Goal: Task Accomplishment & Management: Manage account settings

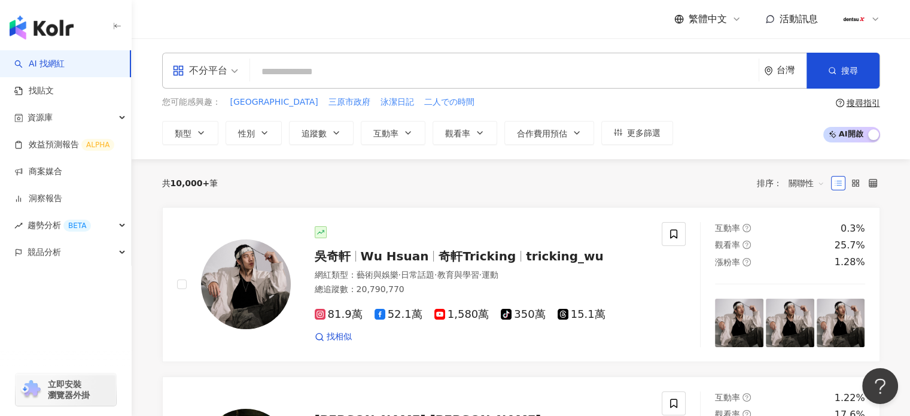
click at [877, 17] on icon at bounding box center [875, 19] width 10 height 10
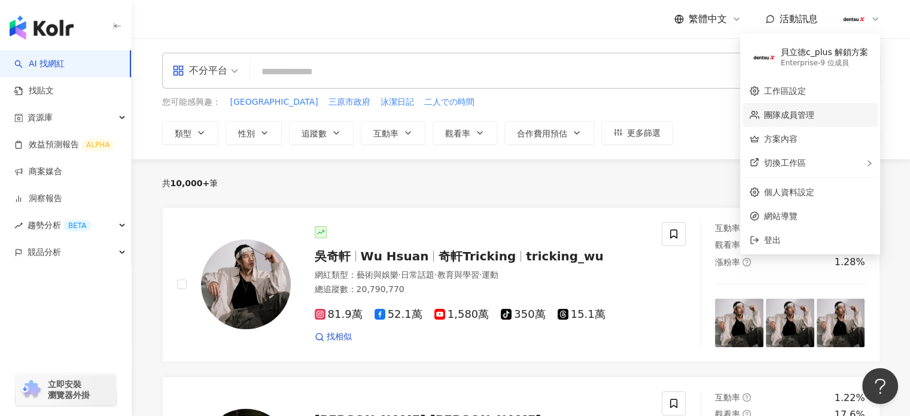
click at [789, 117] on link "團隊成員管理" at bounding box center [789, 115] width 50 height 10
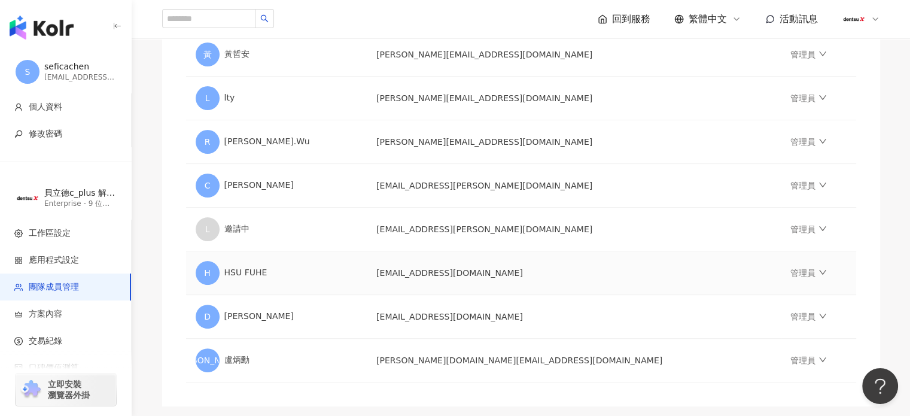
scroll to position [359, 0]
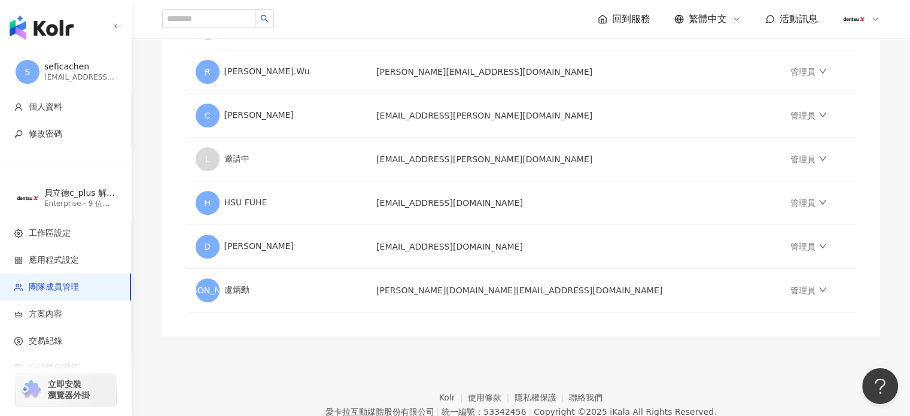
click at [851, 16] on img at bounding box center [853, 19] width 23 height 23
click at [880, 329] on div "團隊成員管理 邀請團隊成員加入 團隊成員人數上限：10 ｜ 剩餘額度：1 想獲得更多額度？聯絡我們 請輸入一個或多個電子郵件 管理員 傳送邀請 用戶名稱 Em…" at bounding box center [520, 19] width 765 height 633
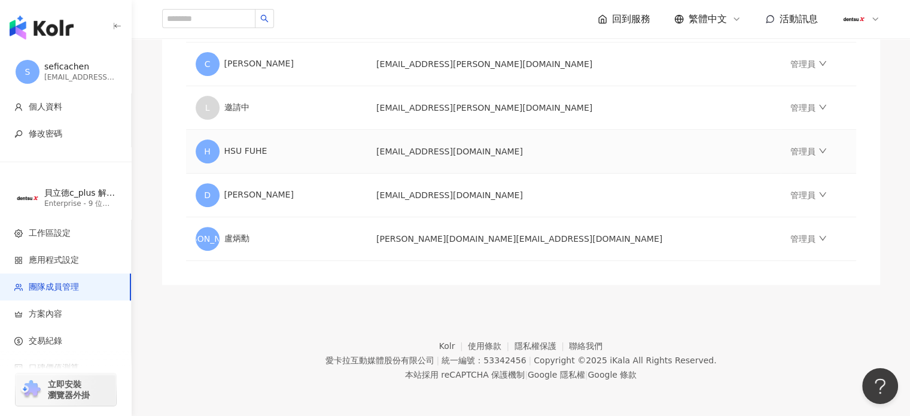
scroll to position [291, 0]
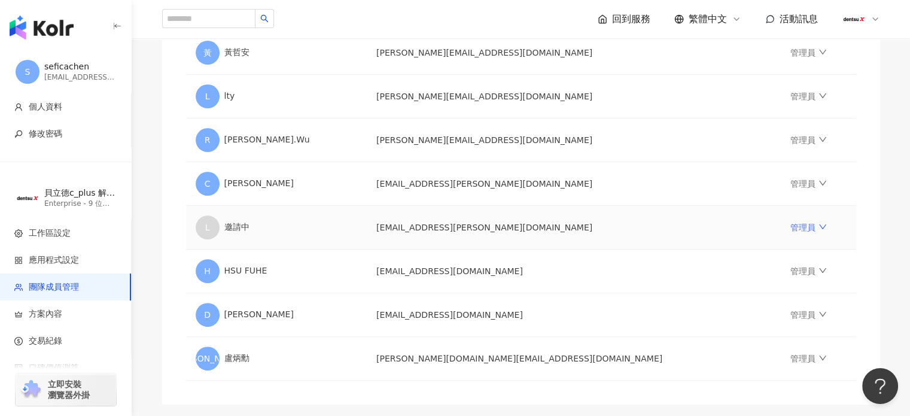
click at [790, 228] on link "管理員" at bounding box center [808, 227] width 36 height 10
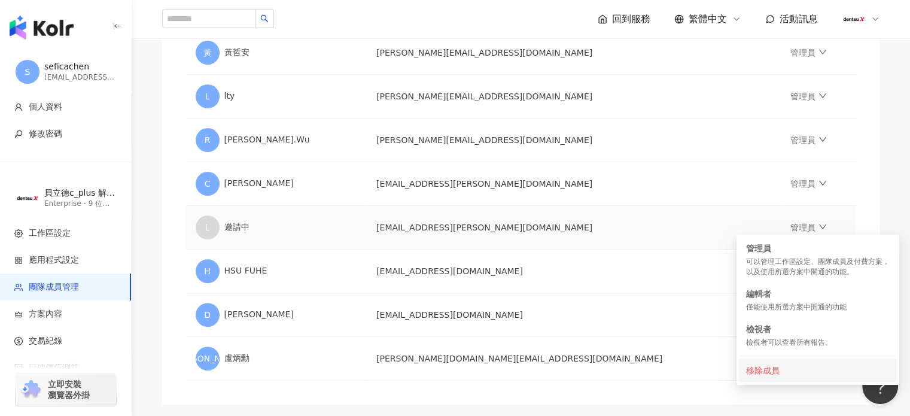
click at [774, 371] on div "移除成員" at bounding box center [818, 370] width 144 height 13
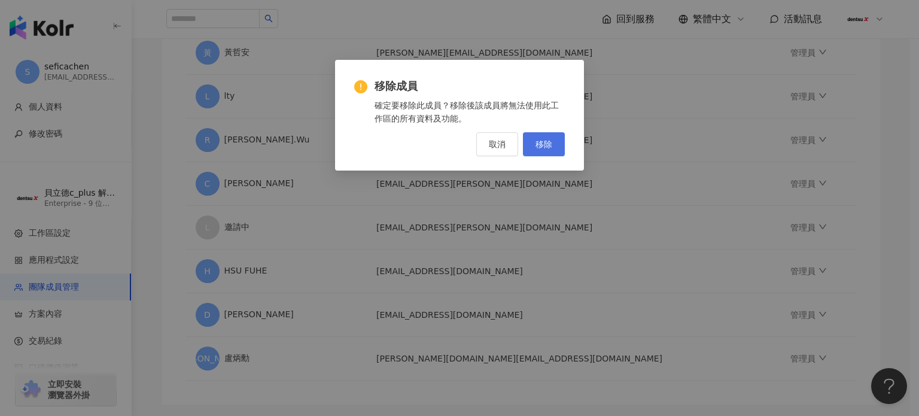
click at [533, 151] on button "移除" at bounding box center [544, 144] width 42 height 24
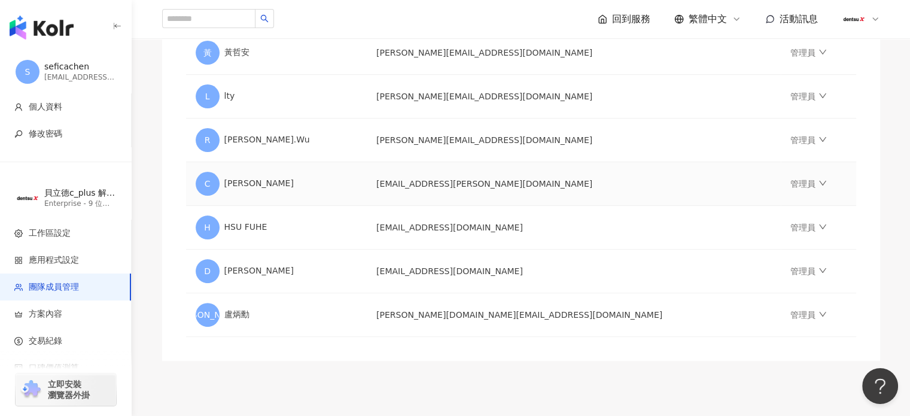
scroll to position [0, 0]
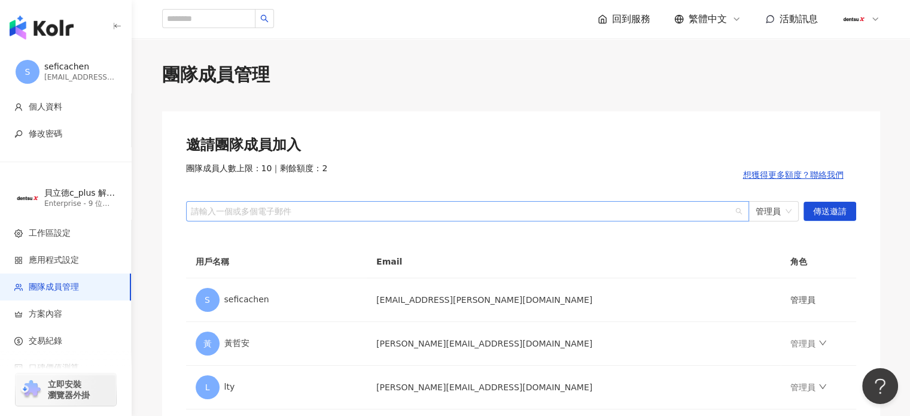
click at [243, 213] on div at bounding box center [460, 210] width 545 height 9
paste input "**********"
click at [792, 211] on div "管理員" at bounding box center [773, 211] width 50 height 20
type input "**********"
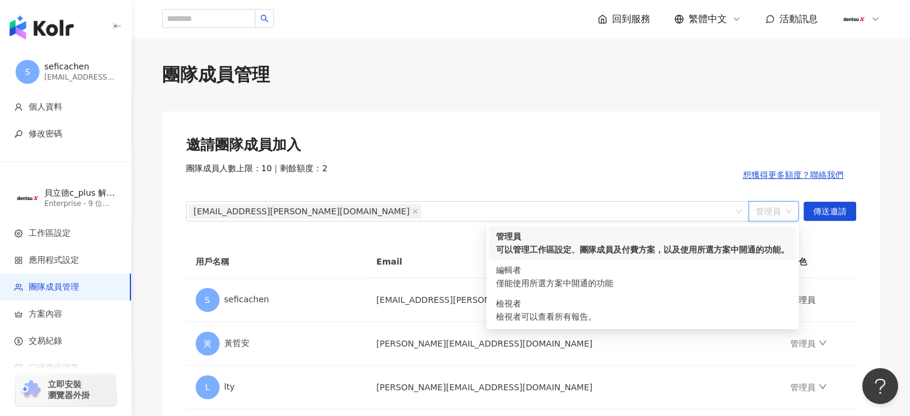
click at [696, 245] on div "可以管理工作區設定、團隊成員及付費方案，以及使用所選方案中開通的功能。" at bounding box center [642, 249] width 293 height 13
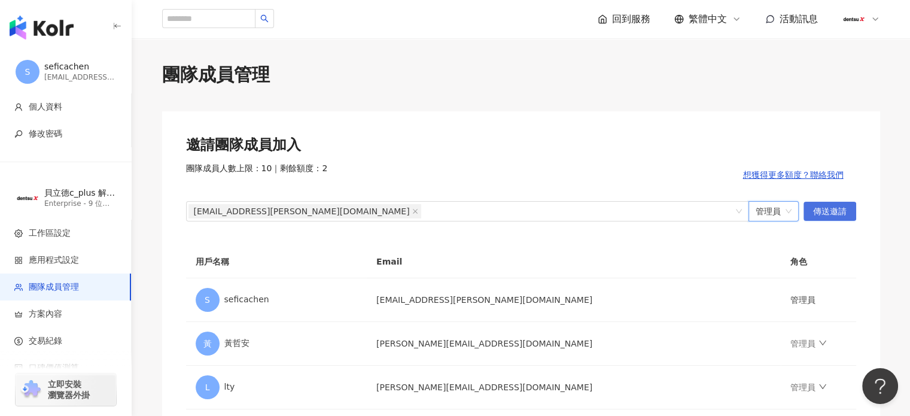
click at [835, 214] on span "傳送邀請" at bounding box center [829, 211] width 33 height 19
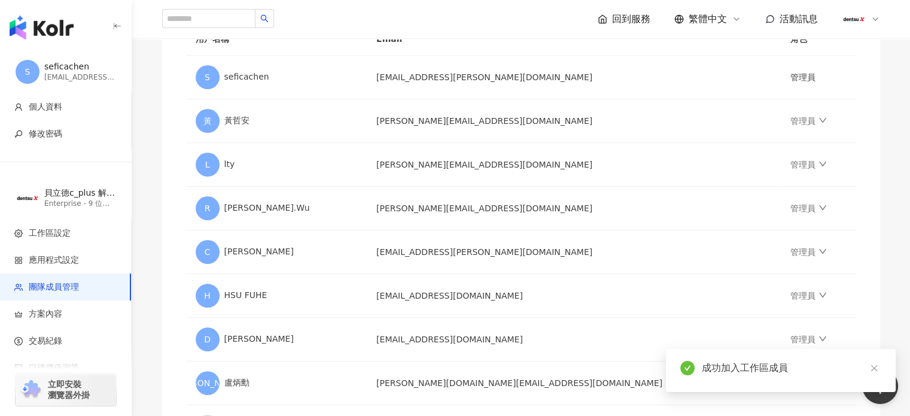
scroll to position [299, 0]
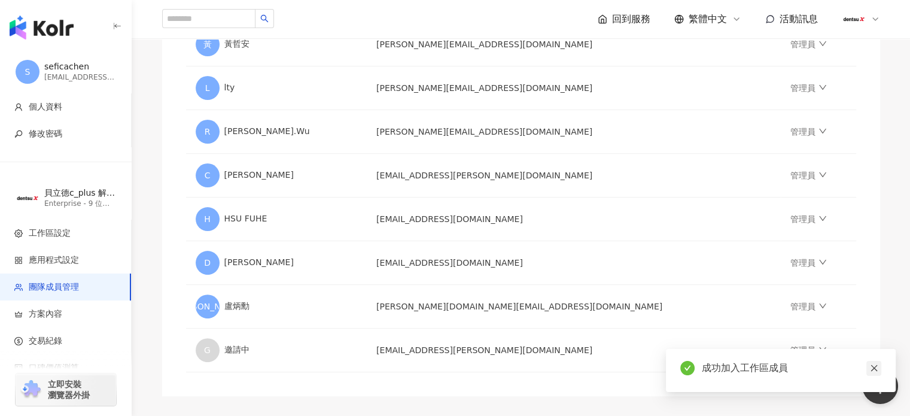
click at [871, 368] on icon "close" at bounding box center [874, 368] width 8 height 8
